Goal: Transaction & Acquisition: Purchase product/service

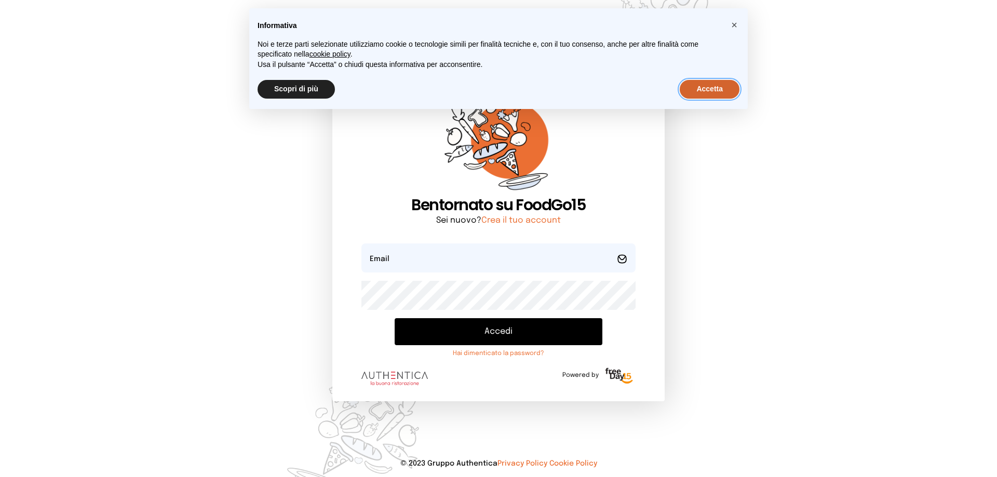
click at [714, 89] on button "Accetta" at bounding box center [710, 89] width 60 height 19
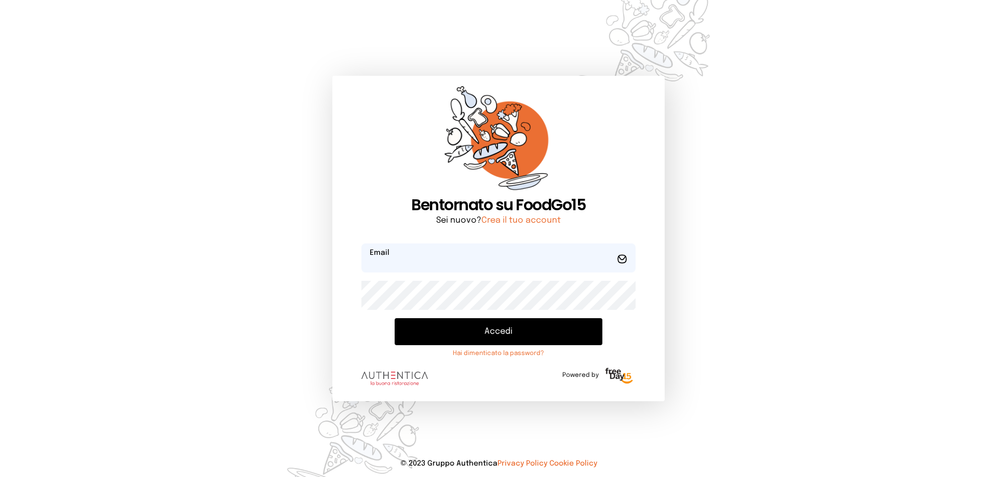
click at [461, 264] on input "email" at bounding box center [498, 258] width 274 height 29
type input "*"
type input "**********"
click at [498, 332] on button "Accedi" at bounding box center [499, 331] width 208 height 27
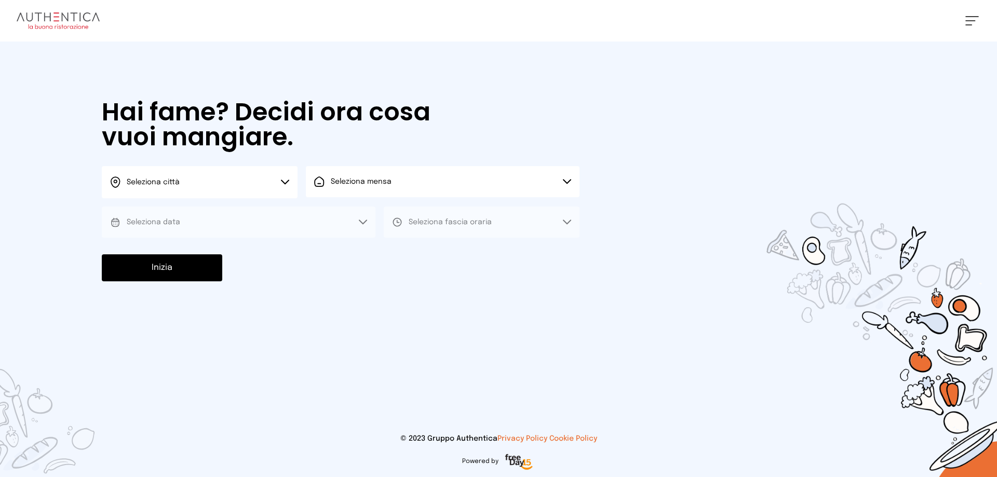
click at [283, 183] on icon at bounding box center [285, 182] width 8 height 5
click at [267, 208] on li "Terni" at bounding box center [200, 212] width 196 height 28
click at [361, 187] on button "Seleziona mensa" at bounding box center [443, 181] width 274 height 31
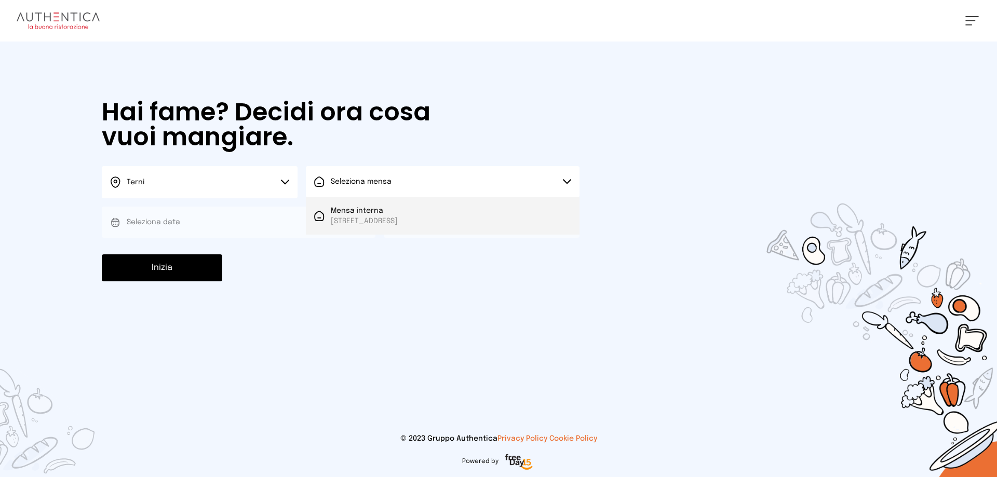
click at [372, 214] on span "Mensa interna" at bounding box center [364, 211] width 67 height 10
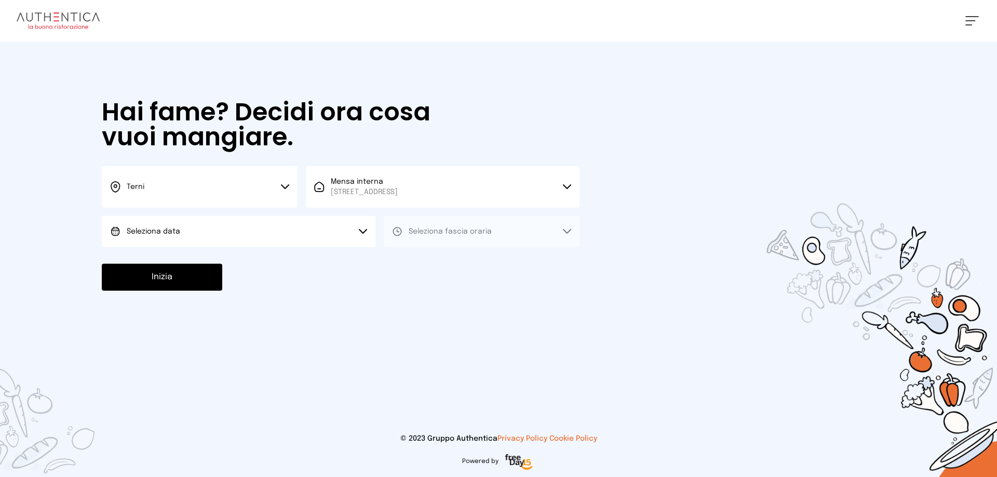
click at [345, 234] on button "Seleziona data" at bounding box center [239, 231] width 274 height 31
click at [343, 256] on li "[DATE], [DATE]" at bounding box center [239, 260] width 274 height 27
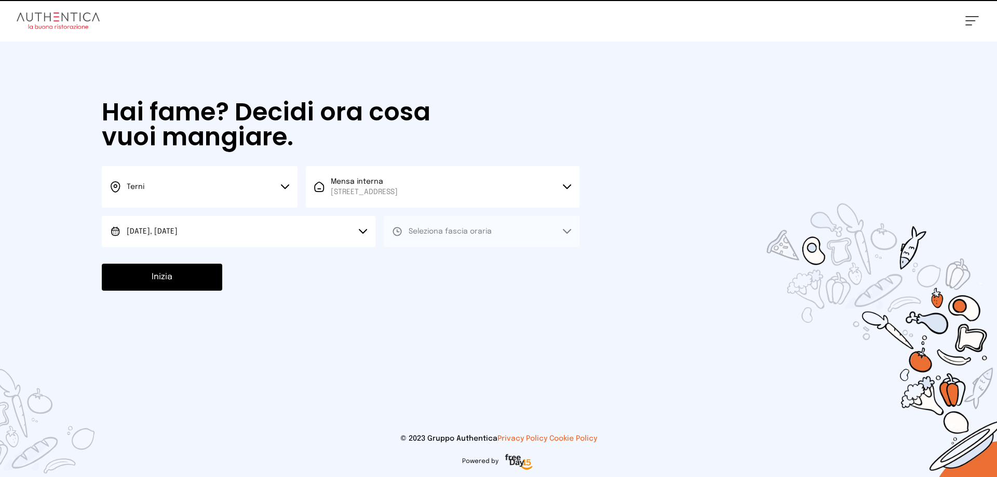
click at [413, 232] on span "Seleziona fascia oraria" at bounding box center [450, 231] width 83 height 7
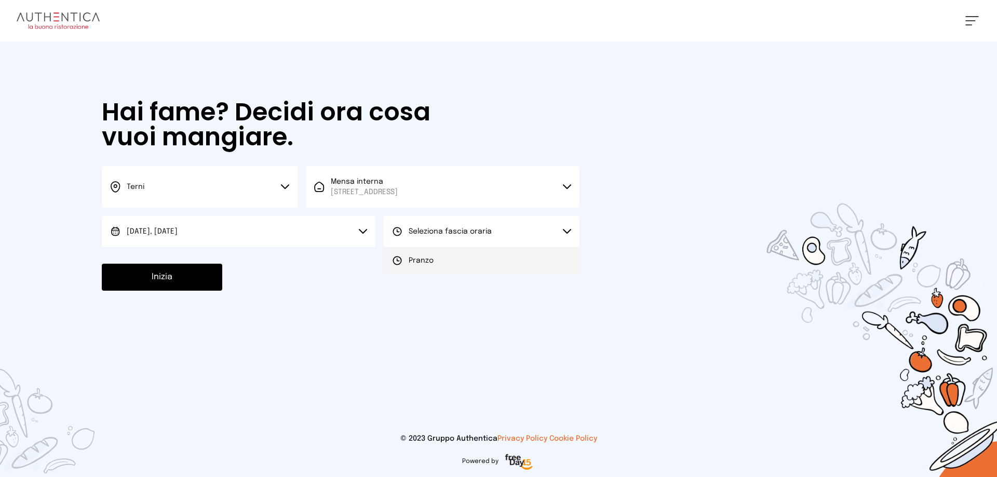
drag, startPoint x: 415, startPoint y: 263, endPoint x: 406, endPoint y: 270, distance: 11.5
click at [415, 264] on span "Pranzo" at bounding box center [421, 261] width 25 height 10
click at [181, 277] on button "Inizia" at bounding box center [162, 277] width 120 height 27
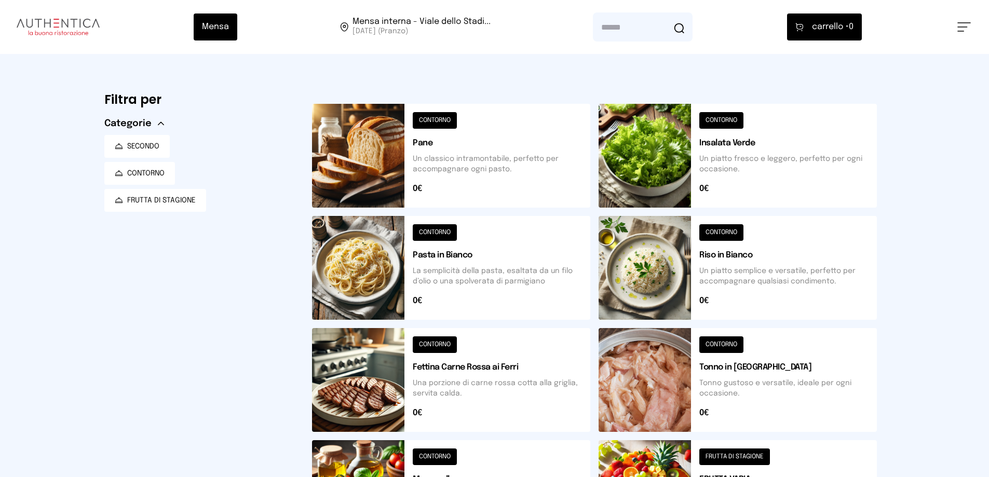
scroll to position [208, 0]
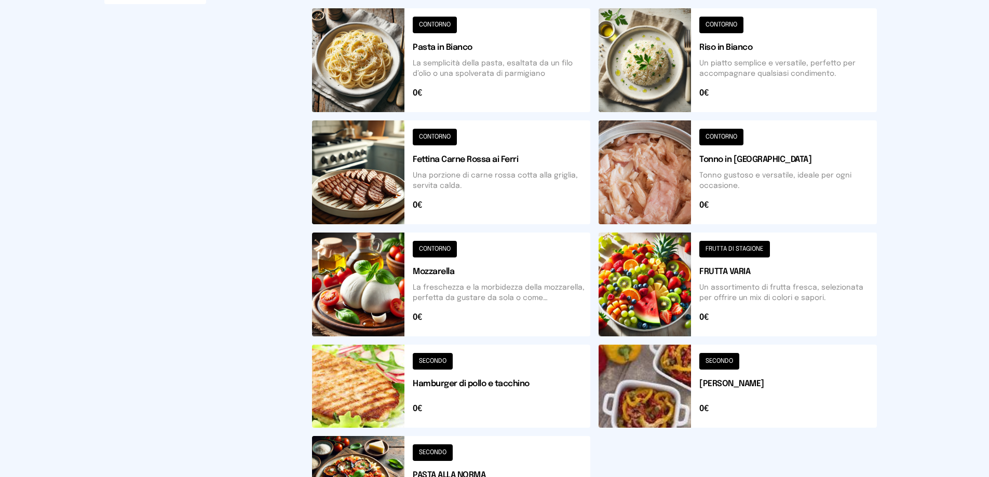
click at [739, 243] on button at bounding box center [738, 285] width 278 height 104
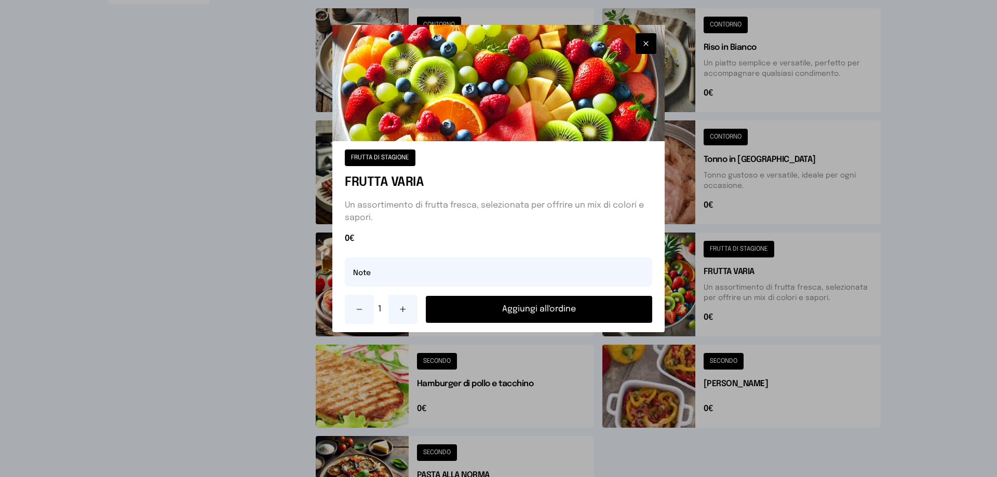
click at [531, 307] on button "Aggiungi all'ordine" at bounding box center [539, 309] width 226 height 27
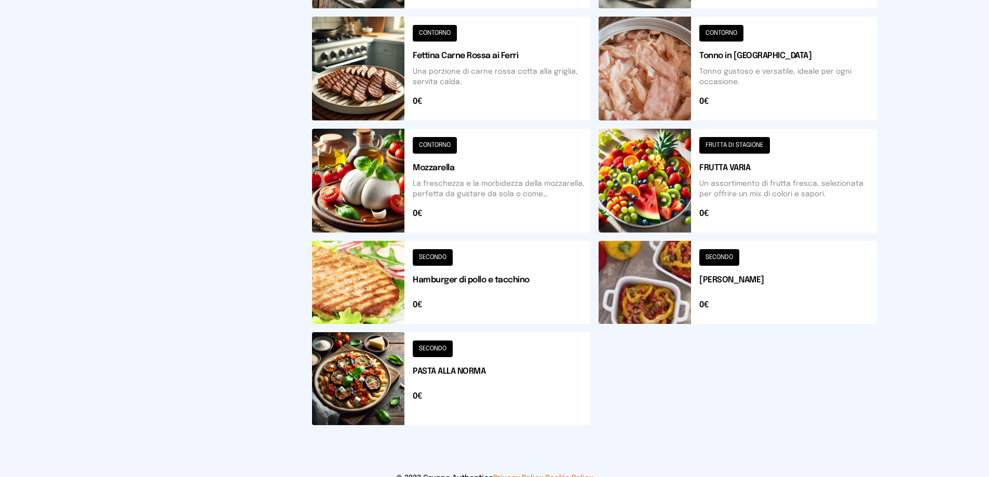
scroll to position [351, 0]
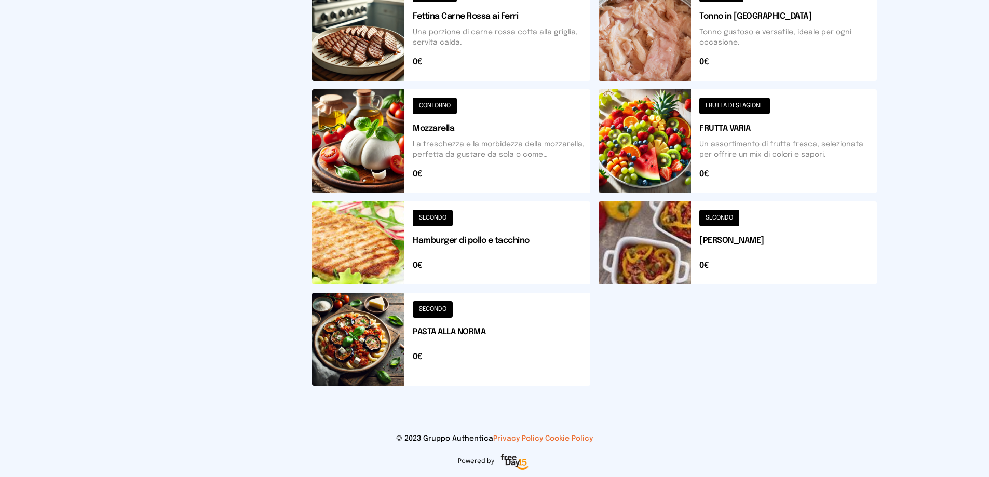
click at [716, 220] on button at bounding box center [738, 243] width 278 height 83
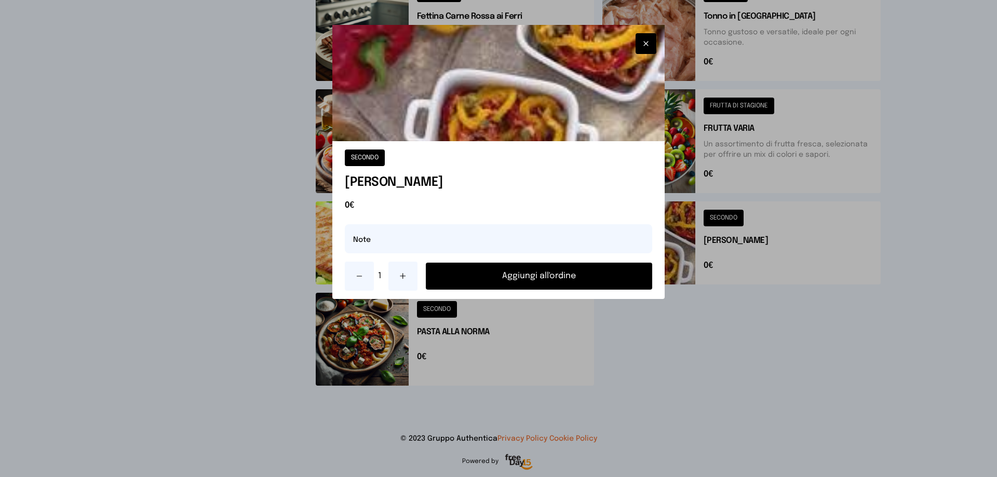
click at [533, 278] on button "Aggiungi all'ordine" at bounding box center [539, 276] width 226 height 27
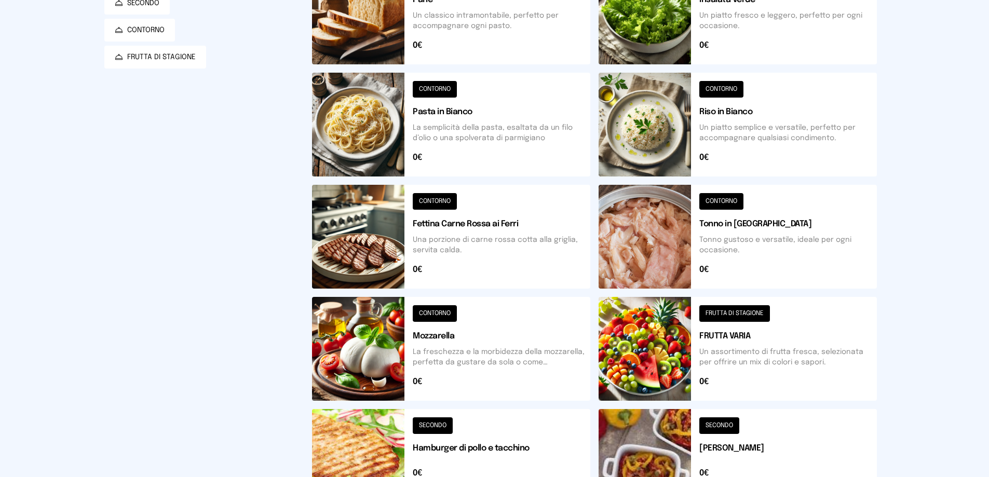
scroll to position [0, 0]
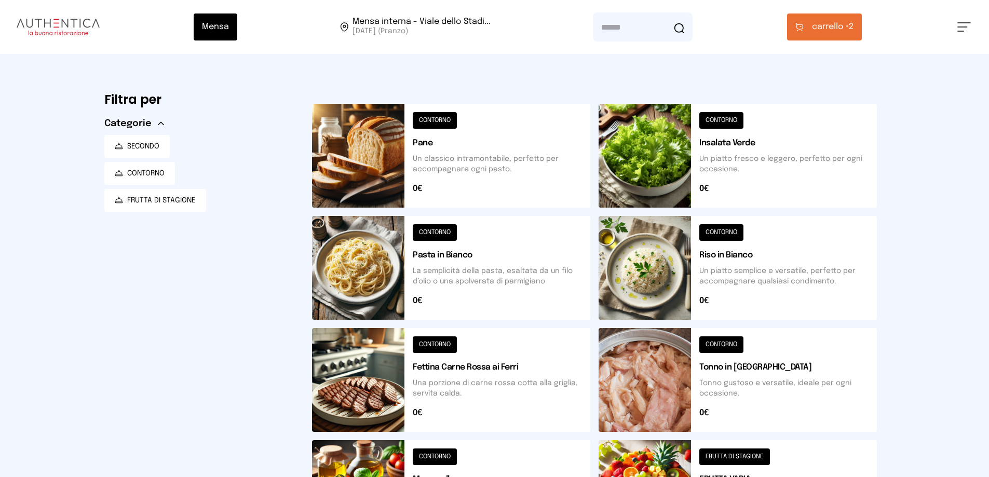
click at [824, 24] on span "carrello •" at bounding box center [830, 27] width 37 height 12
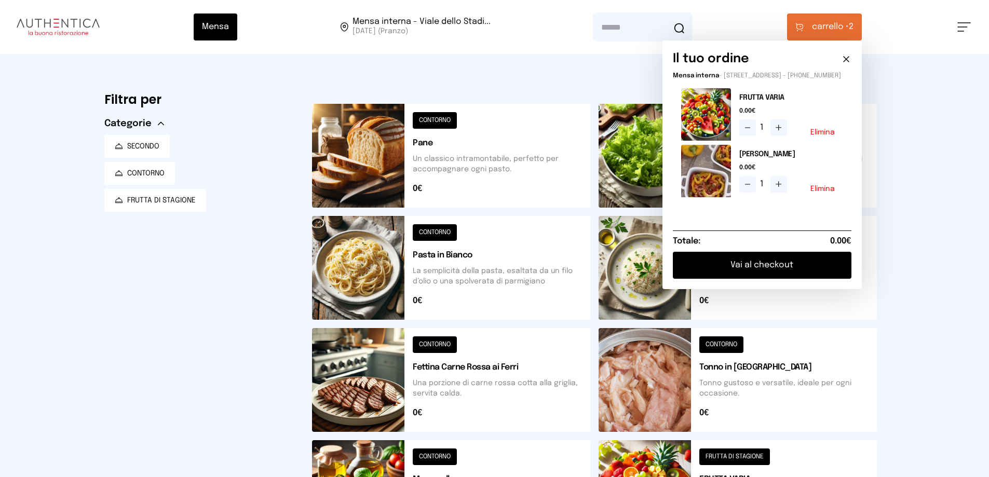
click at [770, 271] on button "Vai al checkout" at bounding box center [762, 265] width 179 height 27
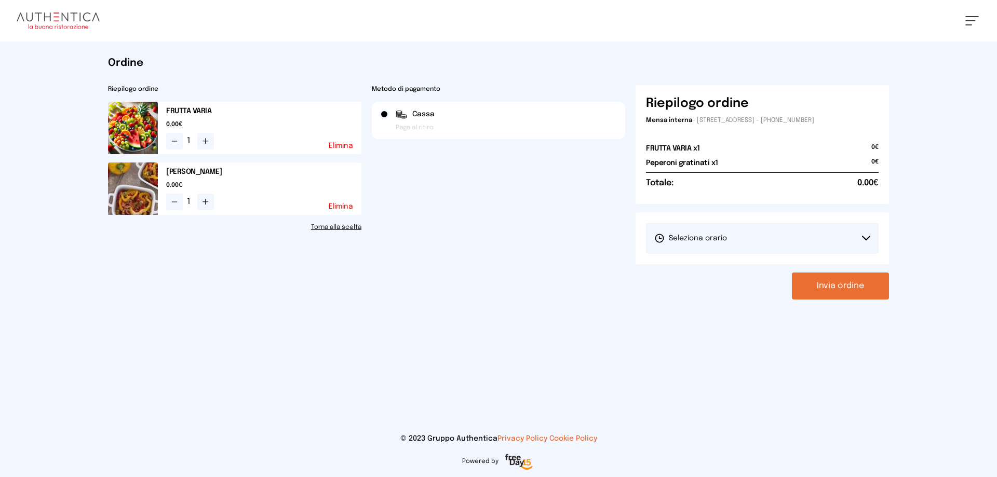
click at [787, 241] on button "Seleziona orario" at bounding box center [762, 238] width 233 height 31
click at [747, 267] on li "1° Turno (13:00 - 15:00)" at bounding box center [762, 267] width 233 height 27
click at [821, 287] on button "Invia ordine" at bounding box center [840, 286] width 97 height 27
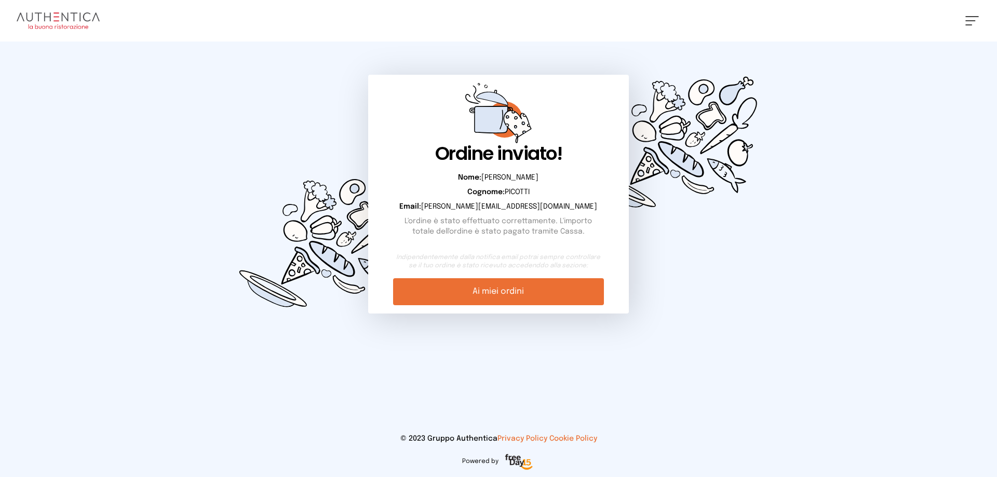
click at [531, 295] on link "Ai miei ordini" at bounding box center [498, 291] width 210 height 27
